Goal: Information Seeking & Learning: Learn about a topic

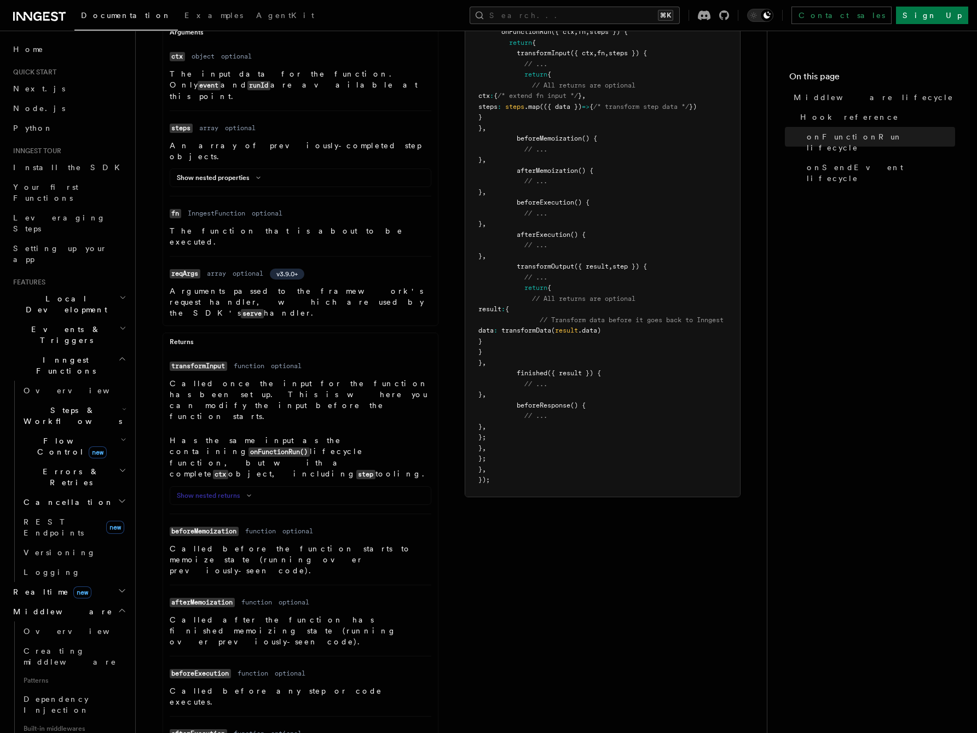
click at [245, 493] on icon at bounding box center [248, 496] width 13 height 7
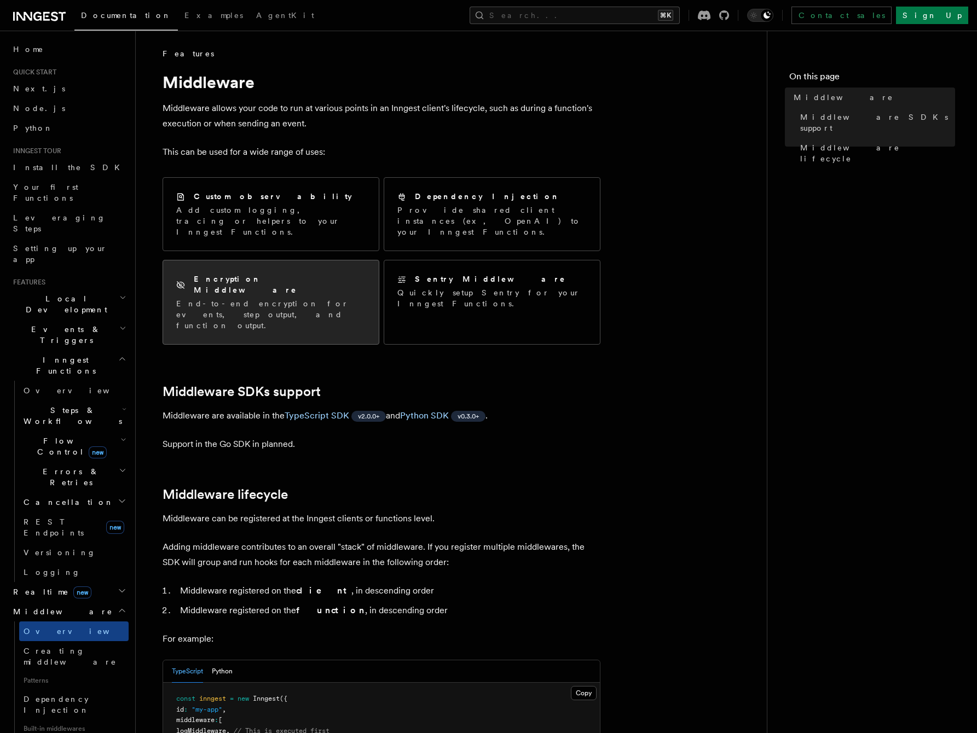
click at [249, 298] on p "End-to-end encryption for events, step output, and function output." at bounding box center [270, 314] width 189 height 33
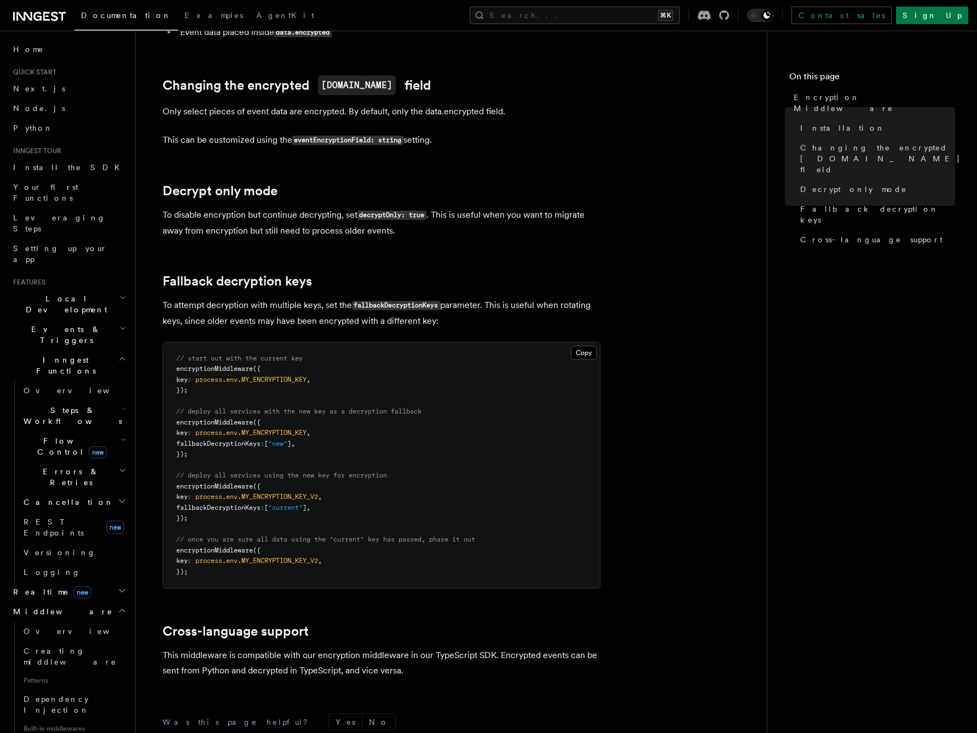
scroll to position [638, 0]
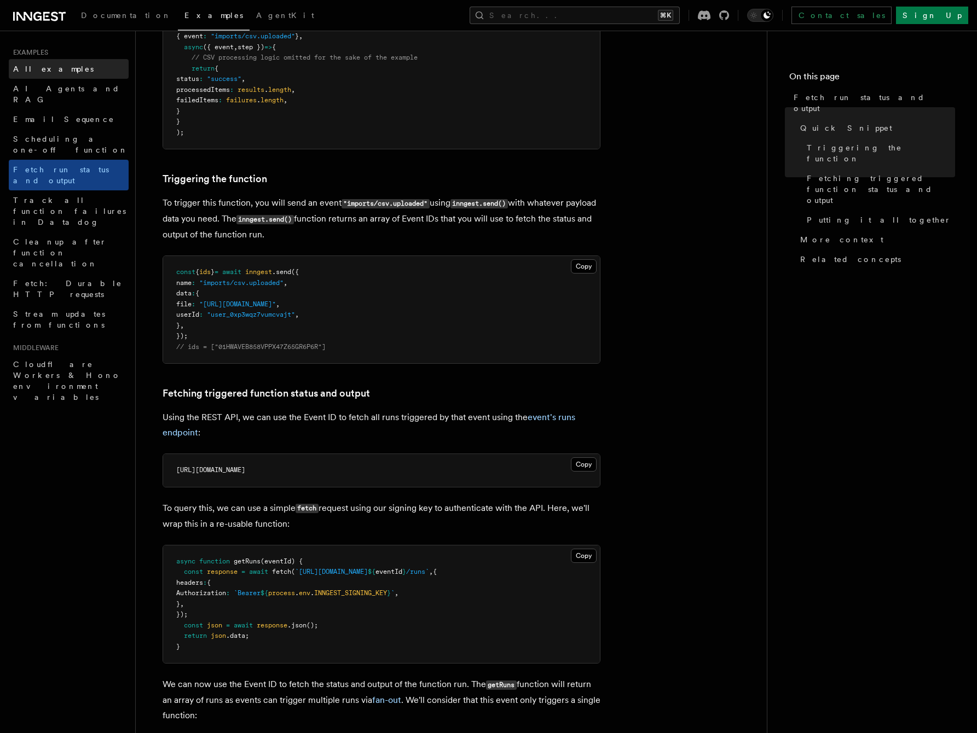
click at [47, 67] on span "All examples" at bounding box center [53, 69] width 80 height 9
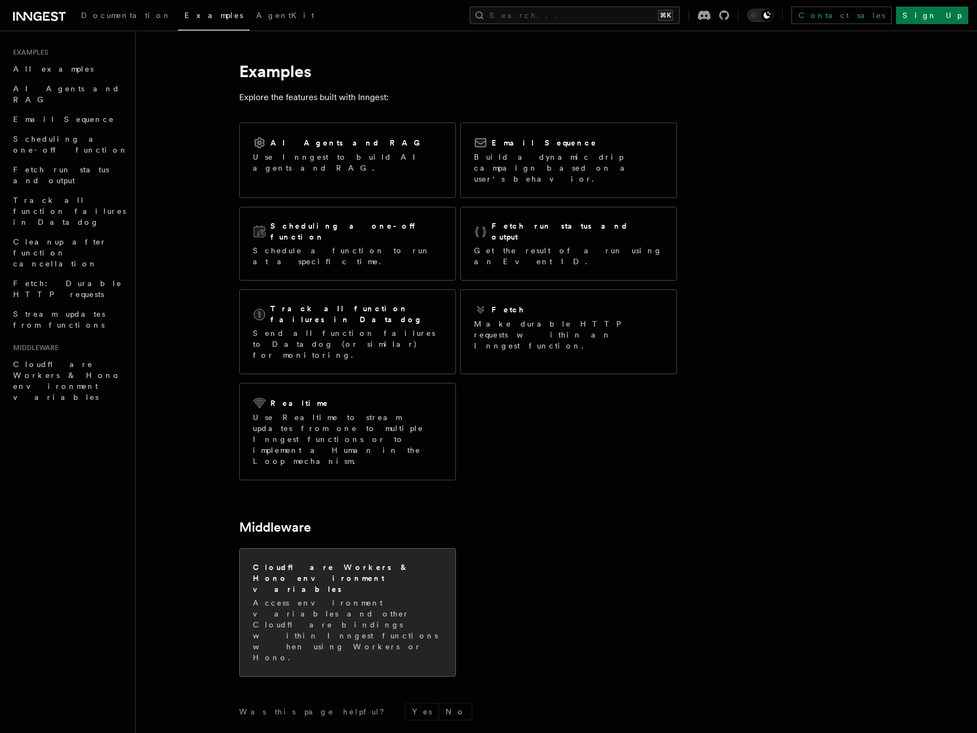
click at [361, 598] on p "Access environment variables and other Cloudflare bindings within Inngest funct…" at bounding box center [347, 631] width 189 height 66
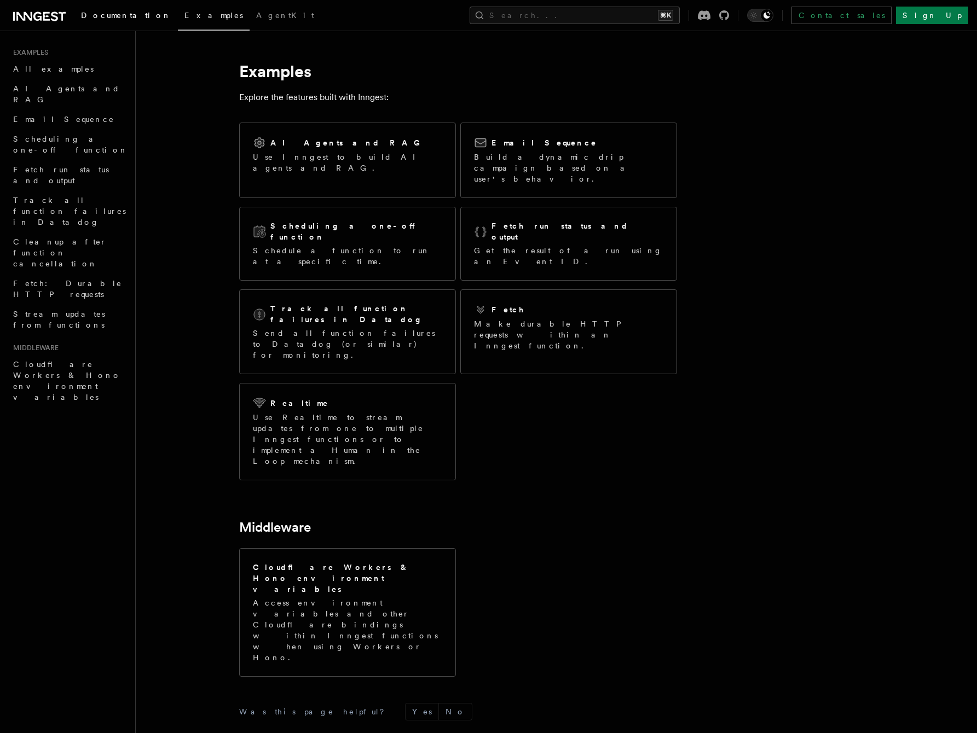
click at [99, 9] on link "Documentation" at bounding box center [125, 16] width 103 height 26
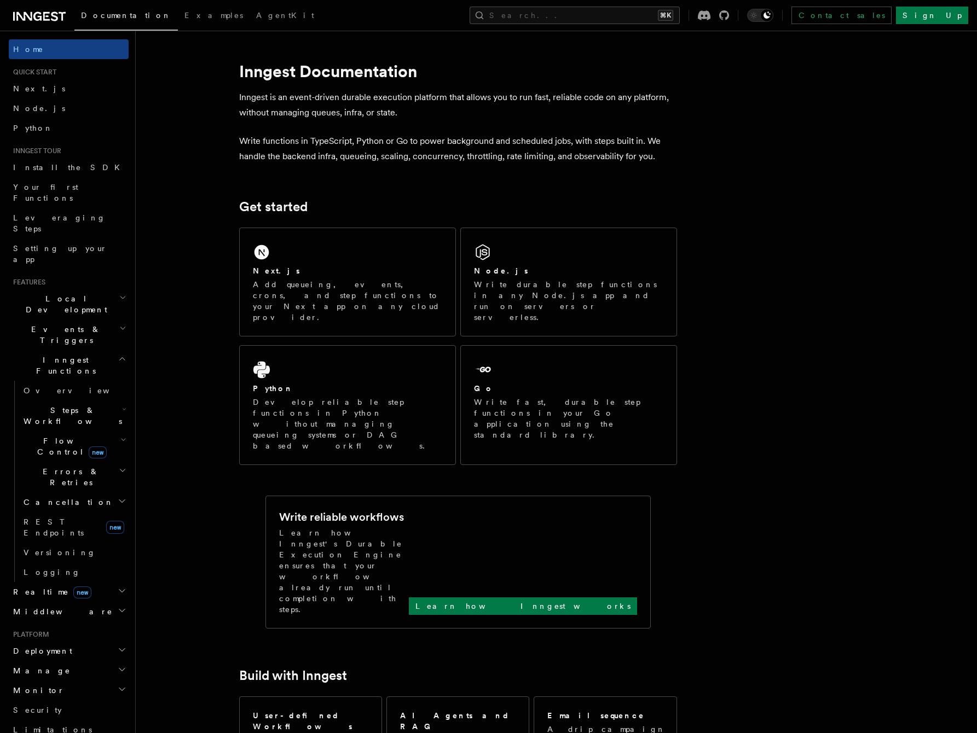
click at [39, 606] on span "Middleware" at bounding box center [61, 611] width 104 height 11
click at [39, 627] on span "Overview" at bounding box center [80, 631] width 113 height 9
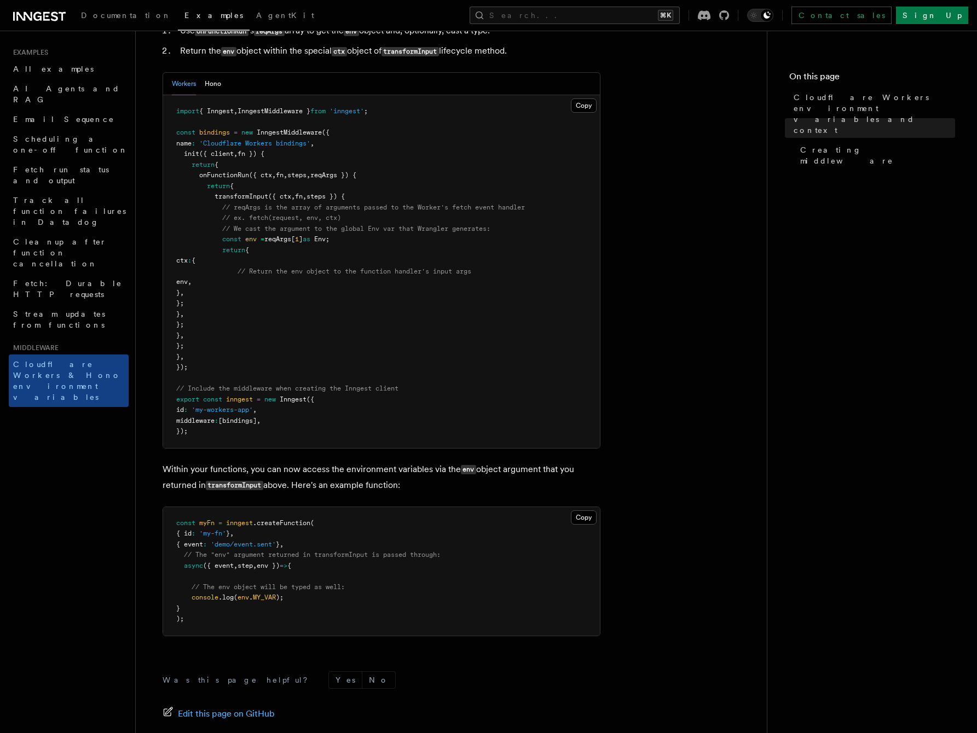
scroll to position [421, 0]
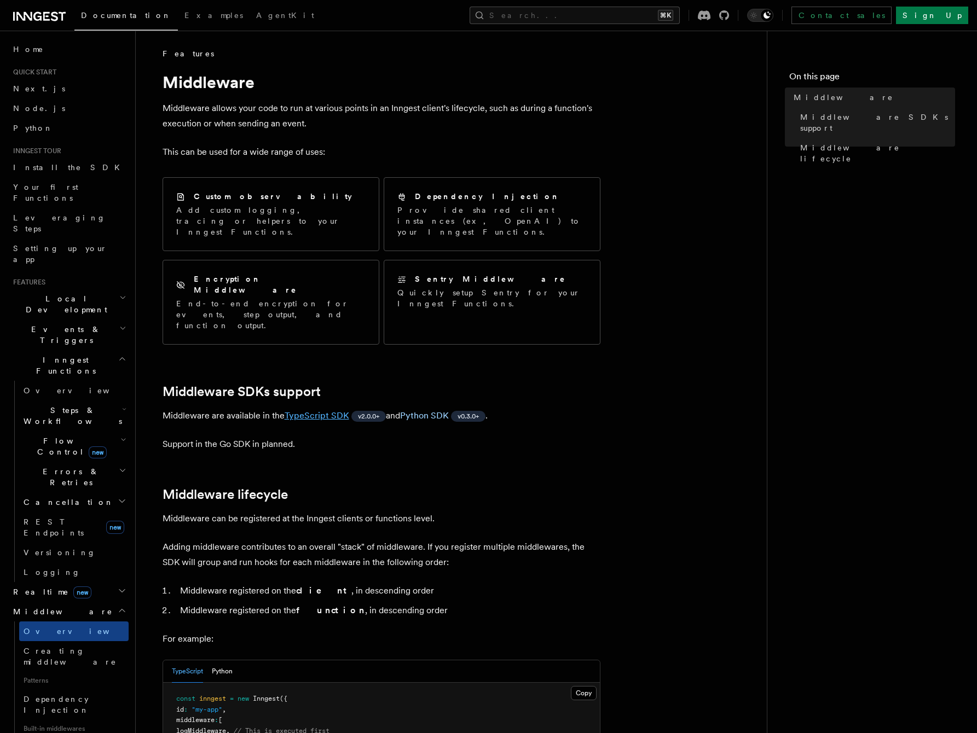
click at [323, 410] on link "TypeScript SDK" at bounding box center [317, 415] width 65 height 10
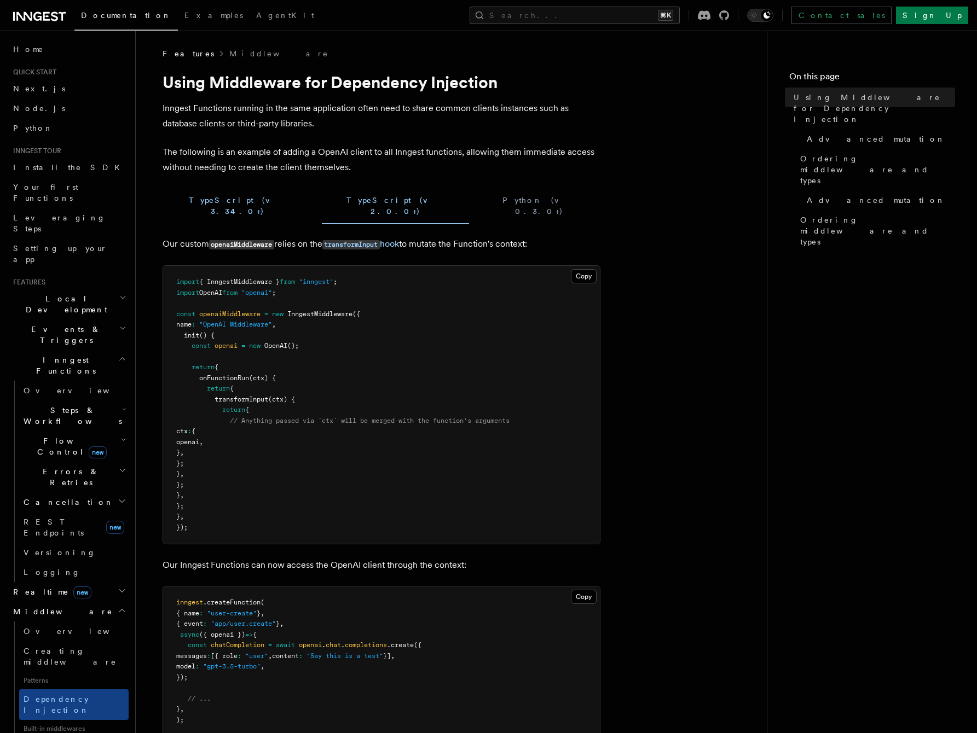
click at [216, 196] on button "TypeScript (v 3.34.0+)" at bounding box center [238, 206] width 150 height 36
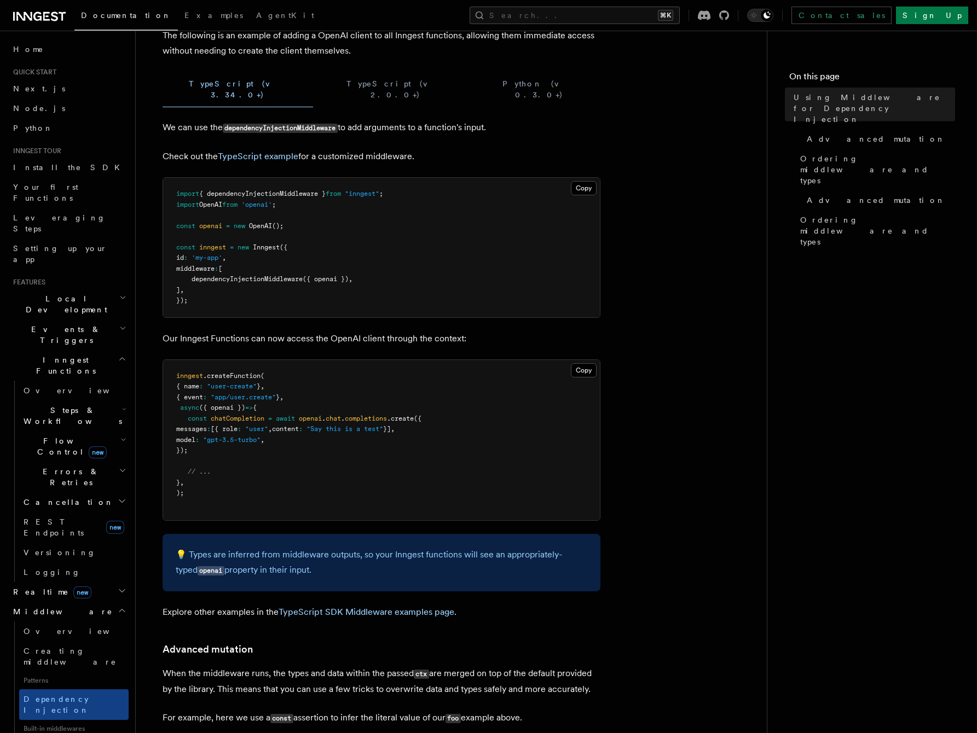
scroll to position [233, 0]
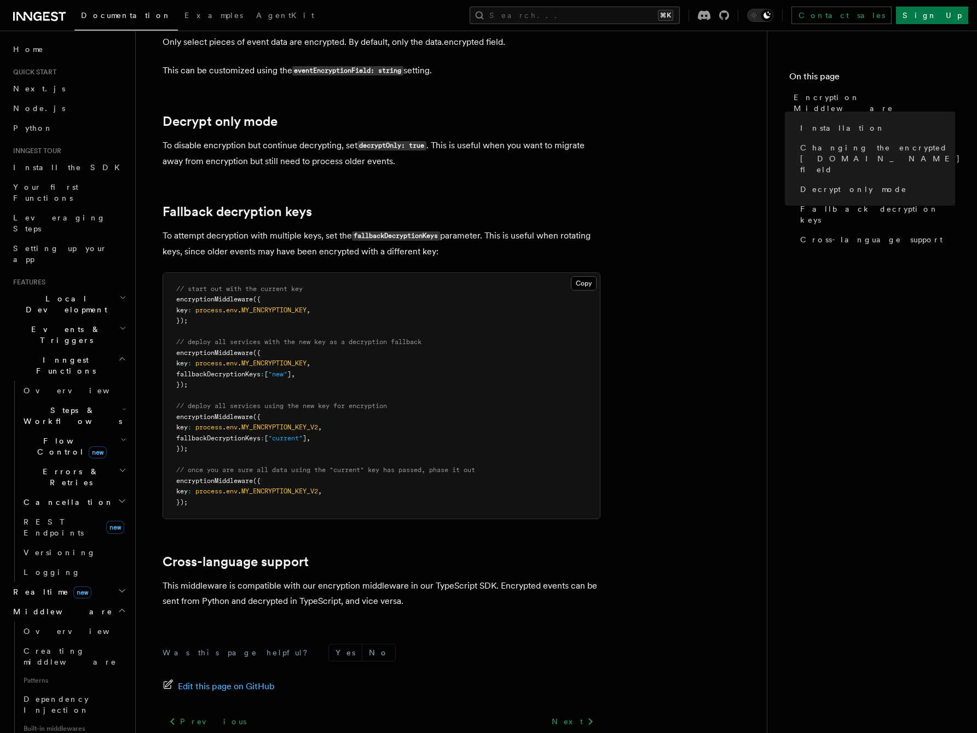
scroll to position [638, 0]
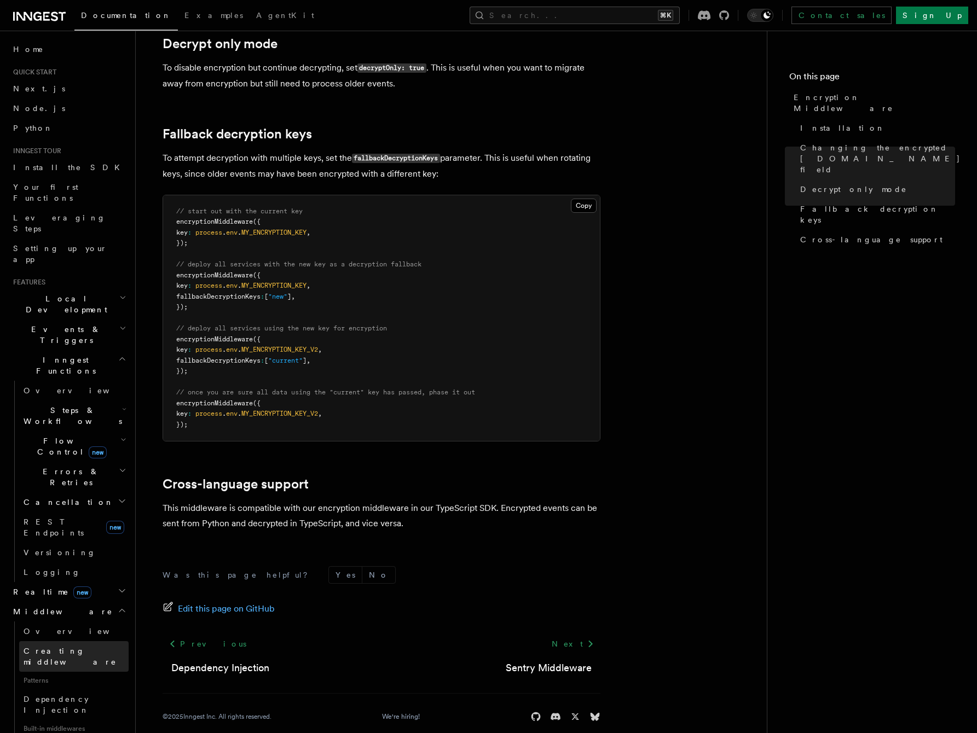
click at [78, 647] on span "Creating middleware" at bounding box center [70, 657] width 93 height 20
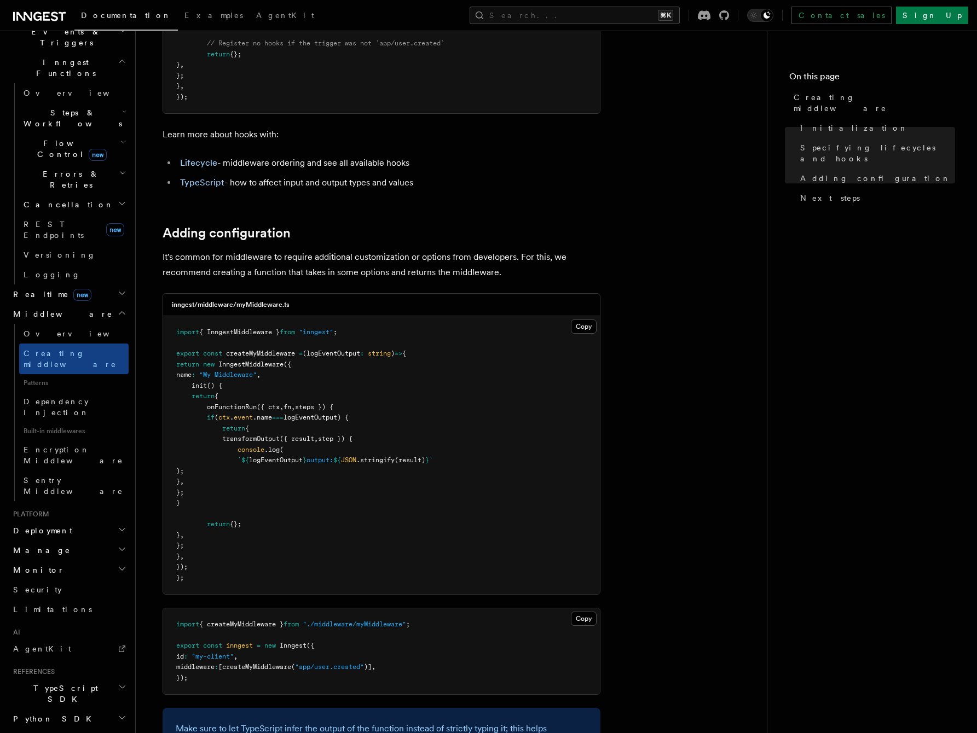
scroll to position [1513, 0]
click at [204, 181] on link "TypeScript" at bounding box center [202, 183] width 44 height 10
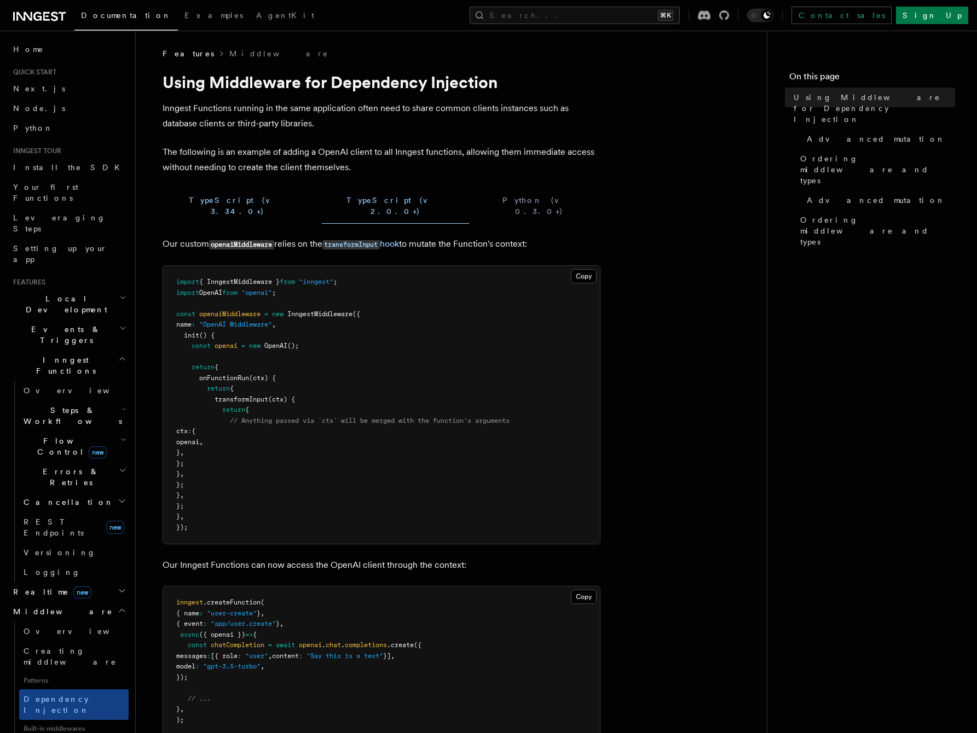
click at [191, 194] on button "TypeScript (v 3.34.0+)" at bounding box center [238, 206] width 150 height 36
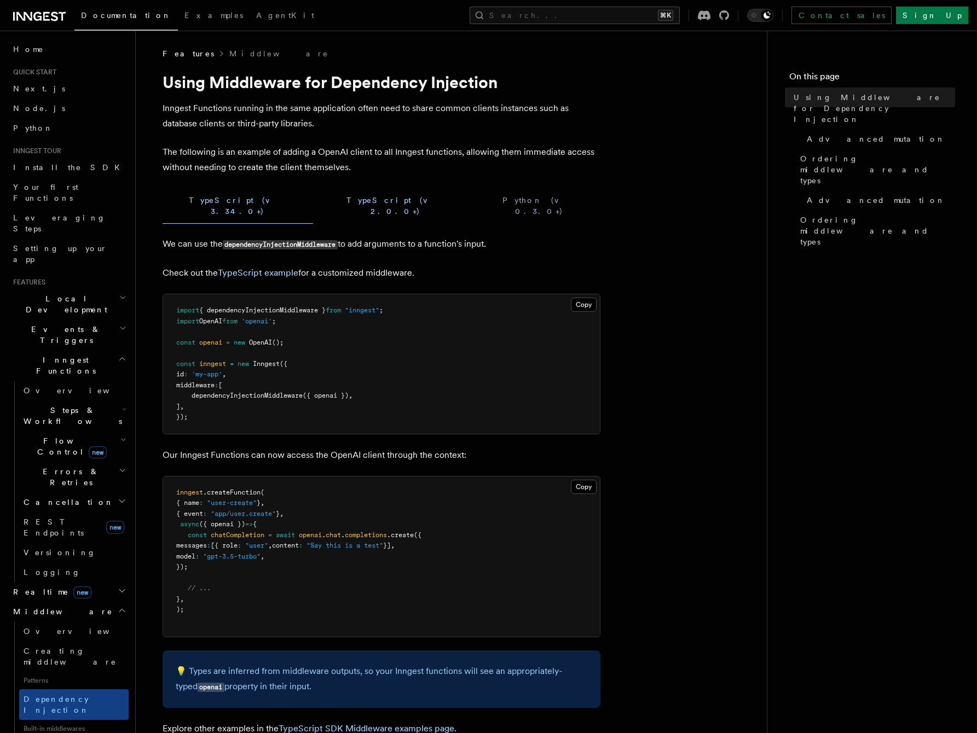
click at [322, 200] on button "TypeScript (v 2.0.0+)" at bounding box center [395, 206] width 147 height 36
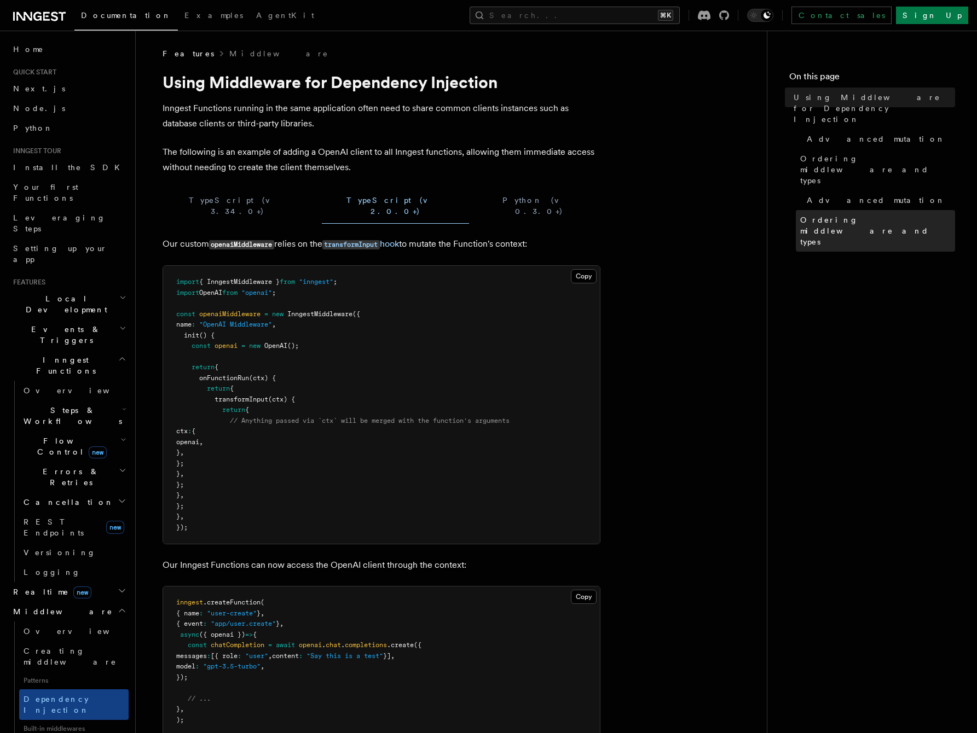
click at [825, 215] on span "Ordering middleware and types" at bounding box center [877, 231] width 155 height 33
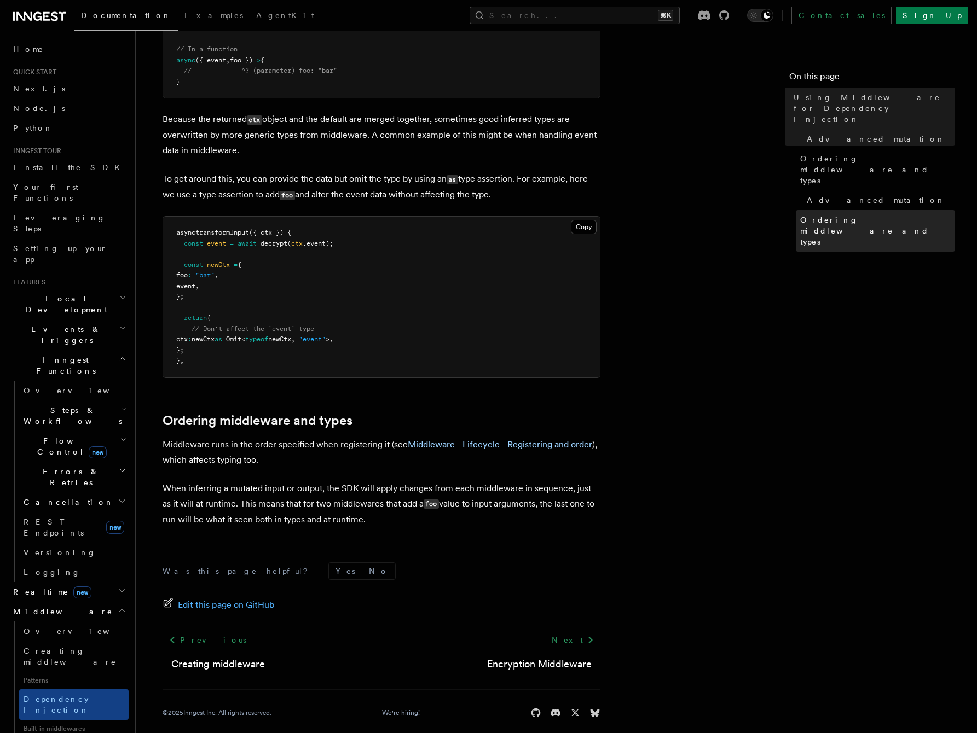
scroll to position [1045, 0]
click at [568, 439] on link "Middleware - Lifecycle - Registering and order" at bounding box center [500, 444] width 184 height 10
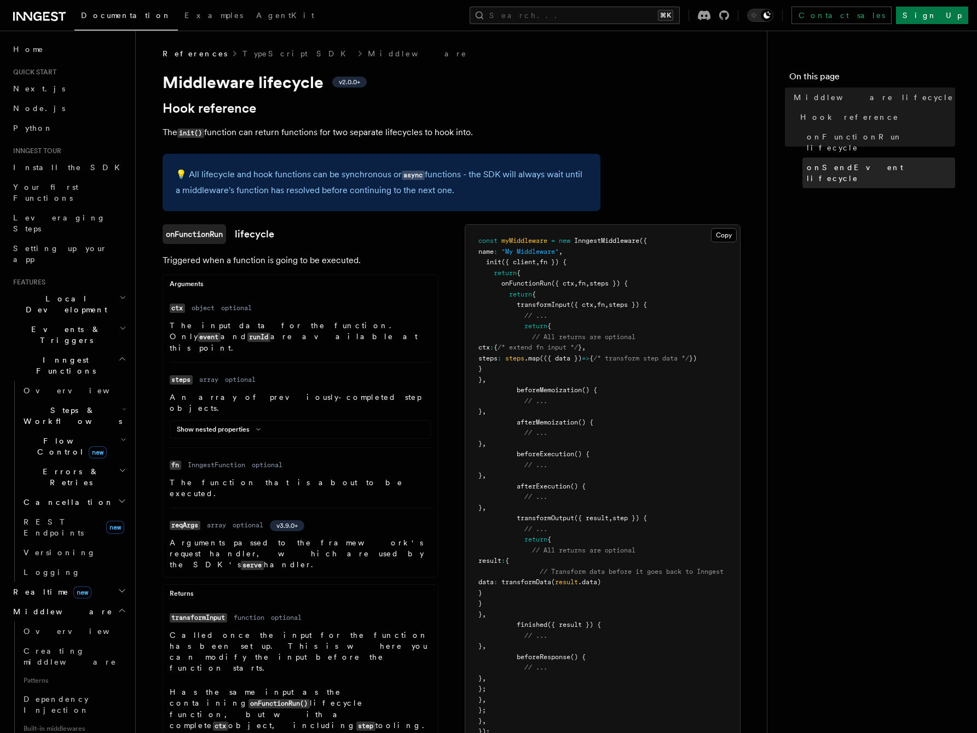
click at [841, 162] on span "onSendEvent lifecycle" at bounding box center [881, 173] width 148 height 22
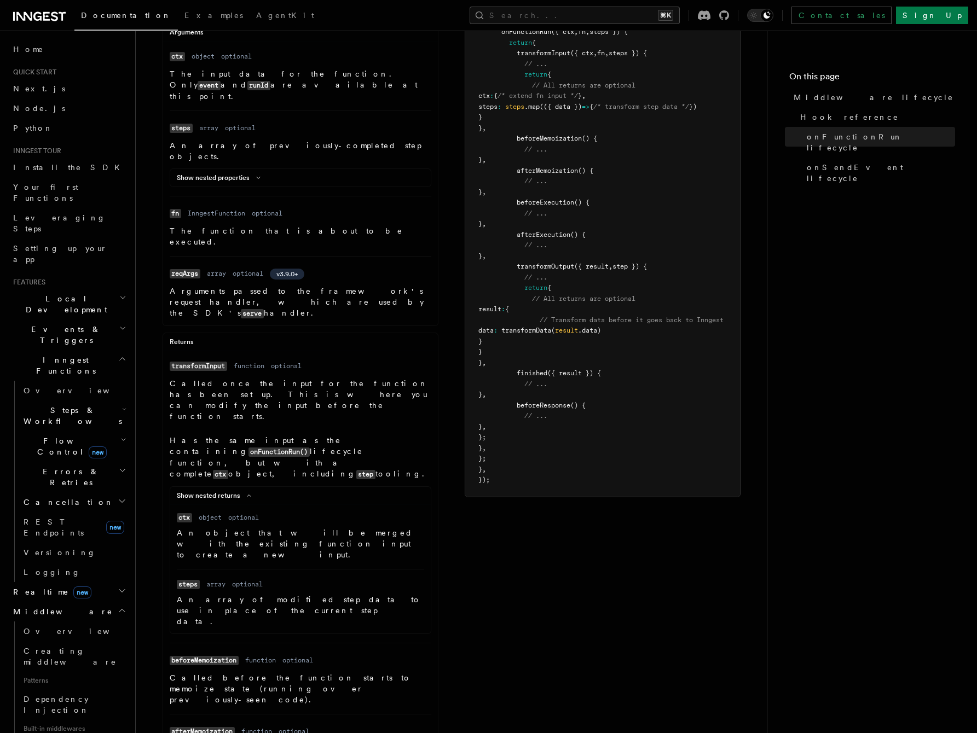
scroll to position [123, 0]
